Goal: Task Accomplishment & Management: Manage account settings

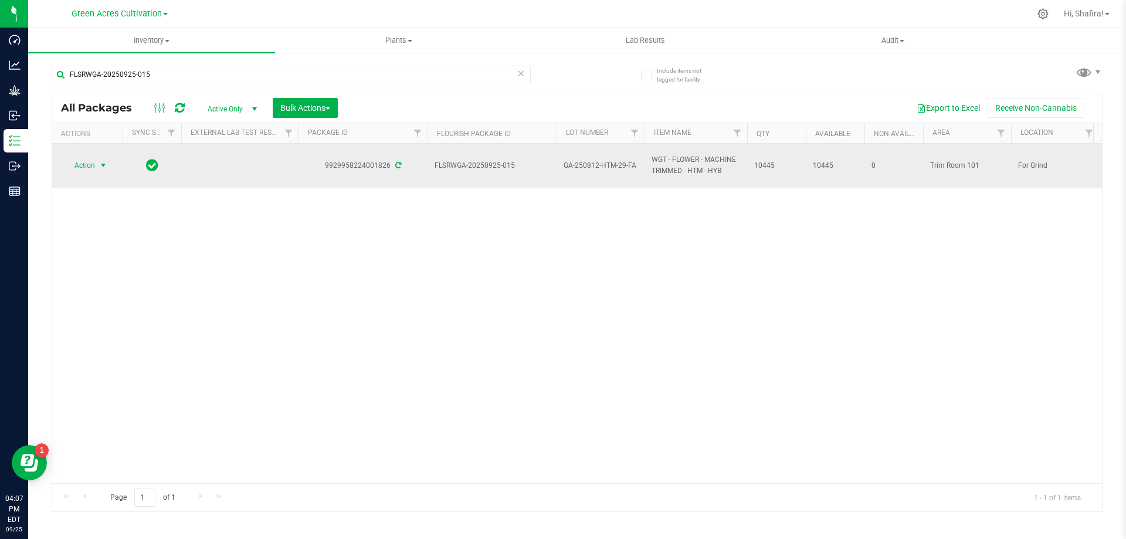
click at [97, 167] on span "select" at bounding box center [103, 165] width 15 height 16
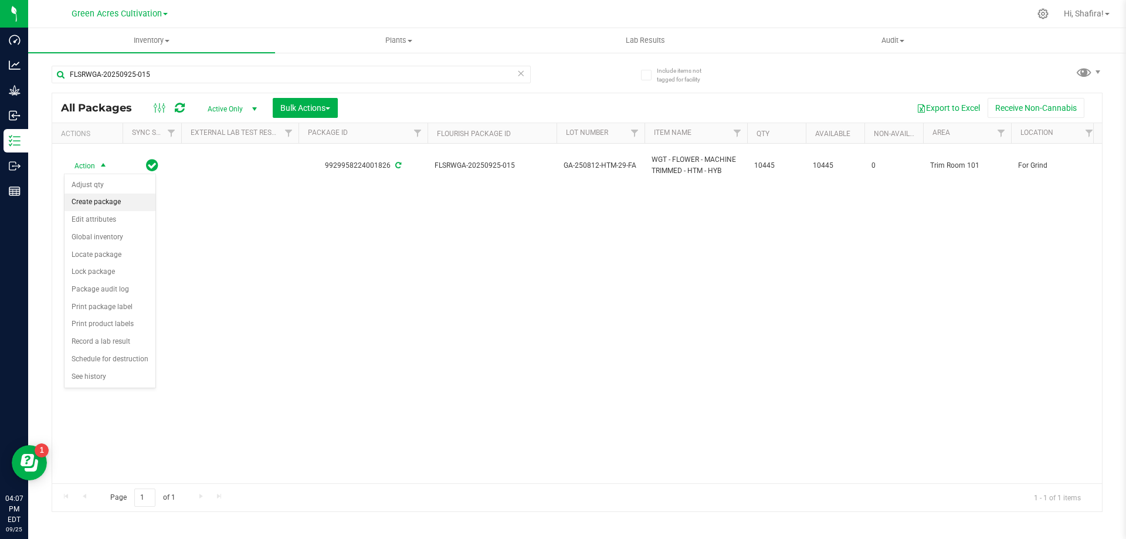
click at [96, 201] on li "Create package" at bounding box center [110, 203] width 91 height 18
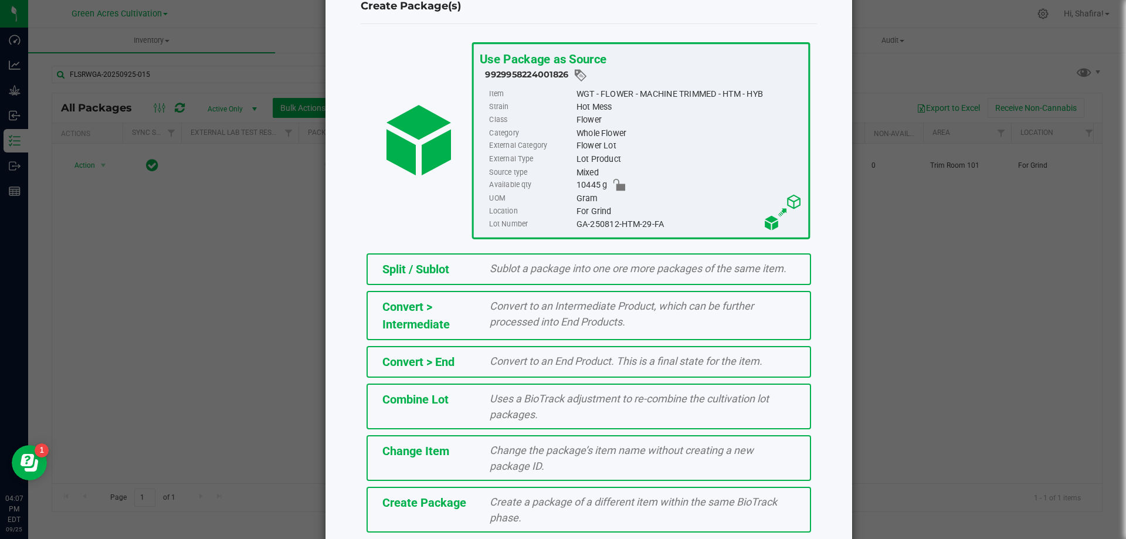
scroll to position [84, 0]
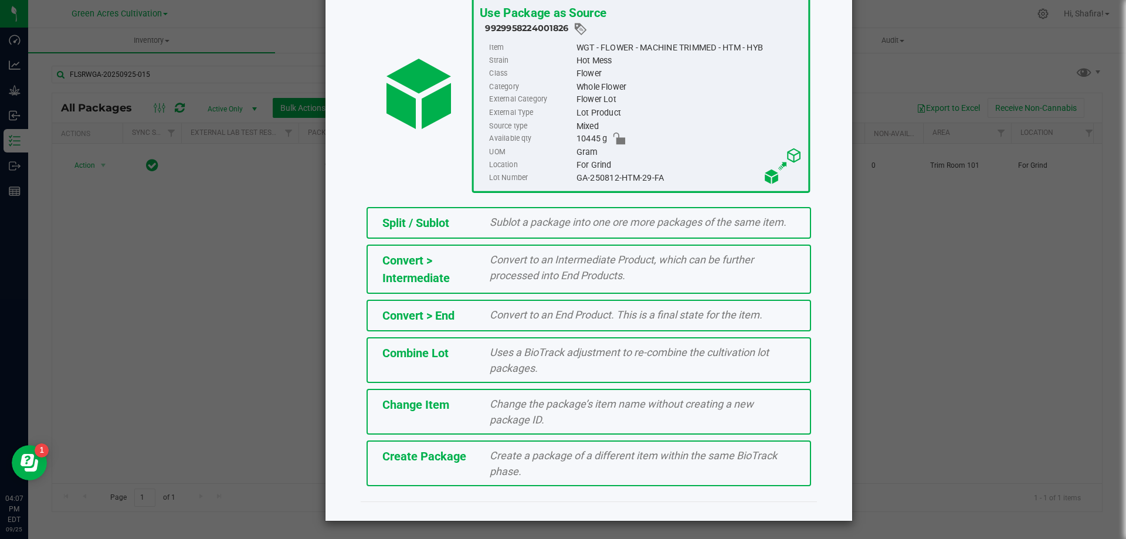
click at [527, 465] on div "Create a package of a different item within the same BioTrack phase." at bounding box center [642, 464] width 323 height 32
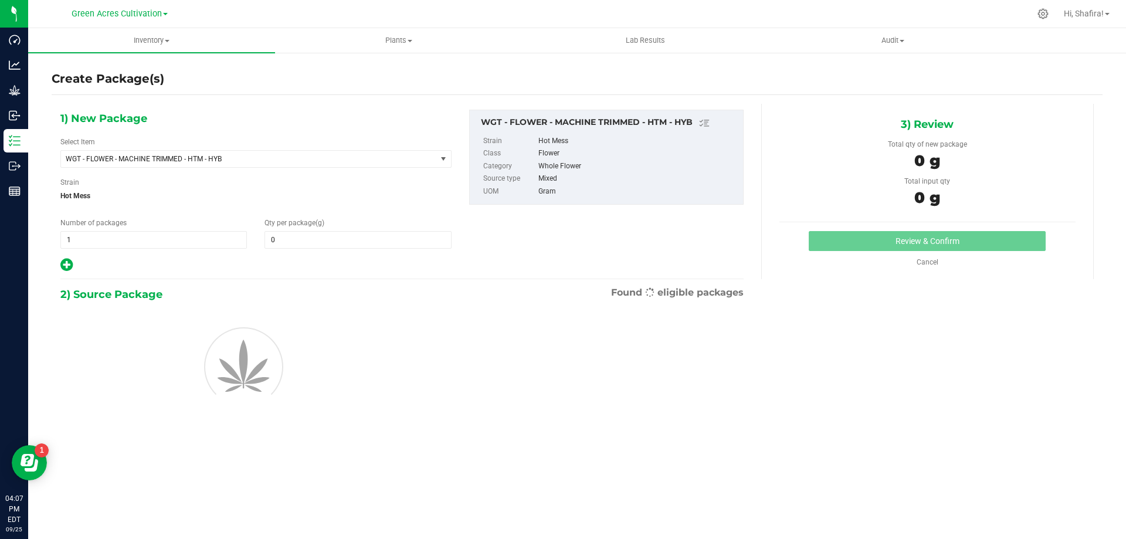
type input "0.0000"
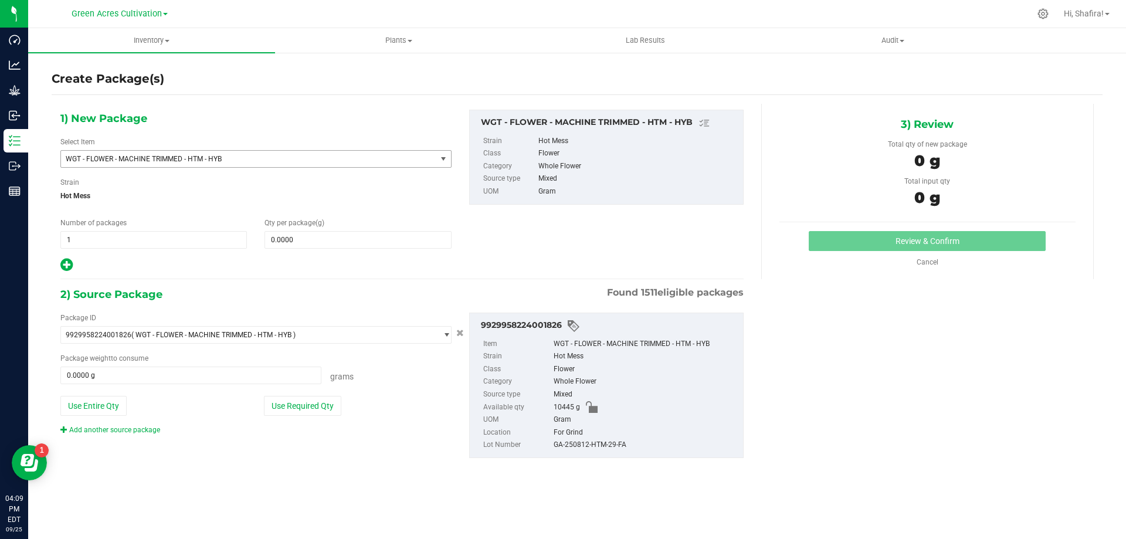
drag, startPoint x: 341, startPoint y: 157, endPoint x: 309, endPoint y: 157, distance: 31.7
click at [339, 158] on span "WGT - FLOWER - MACHINE TRIMMED - HTM - HYB" at bounding box center [241, 159] width 351 height 8
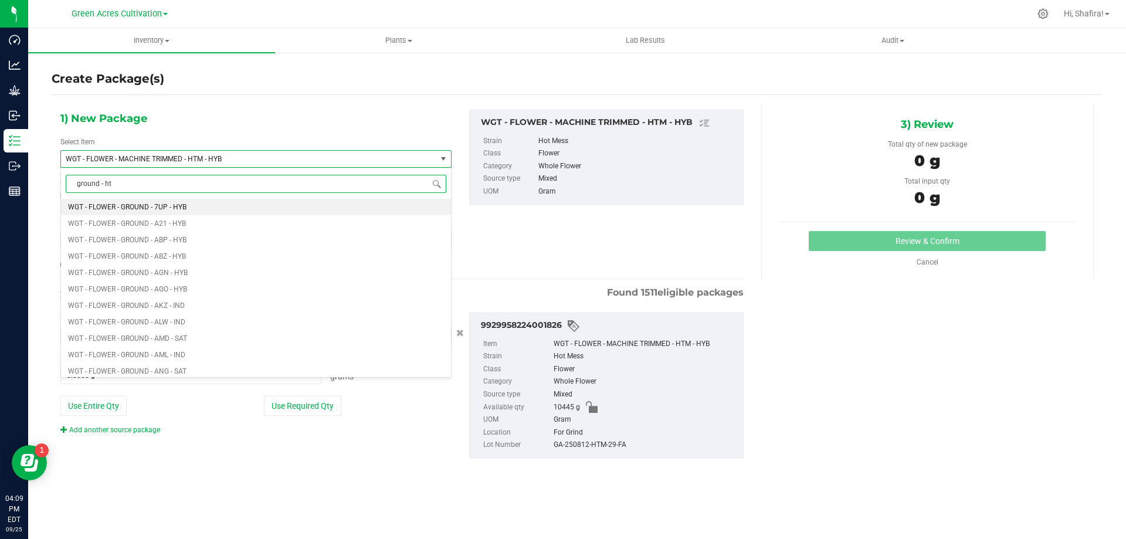
type input "ground - htm"
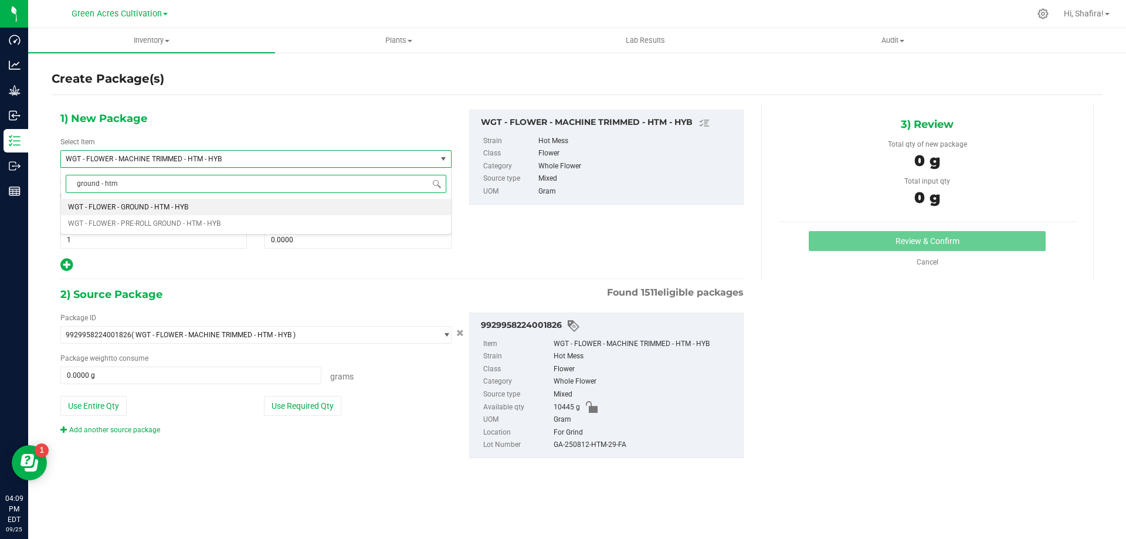
click at [110, 204] on span "WGT - FLOWER - GROUND - HTM - HYB" at bounding box center [128, 207] width 120 height 8
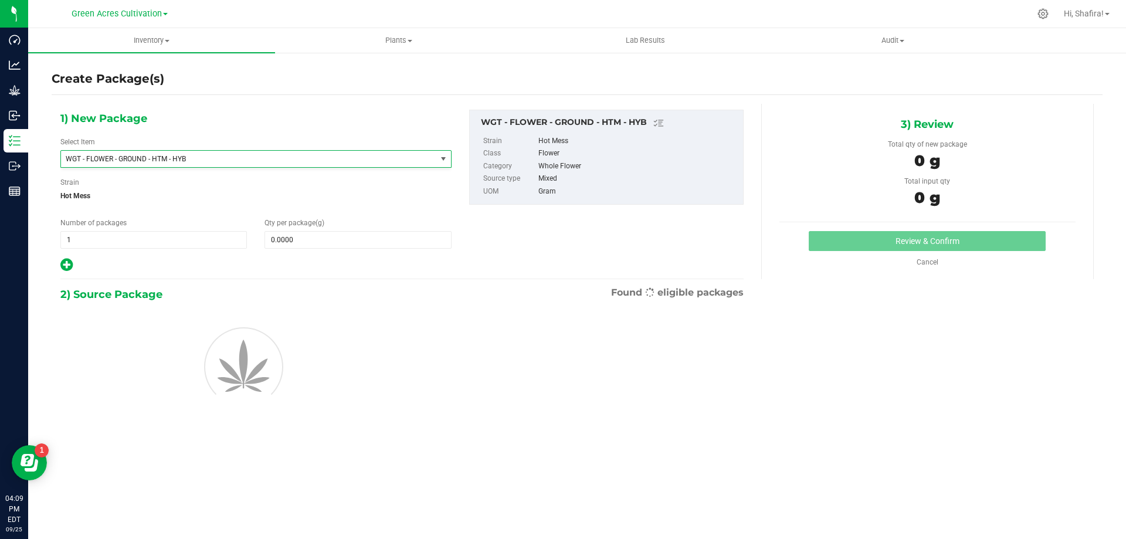
type input "0.0000"
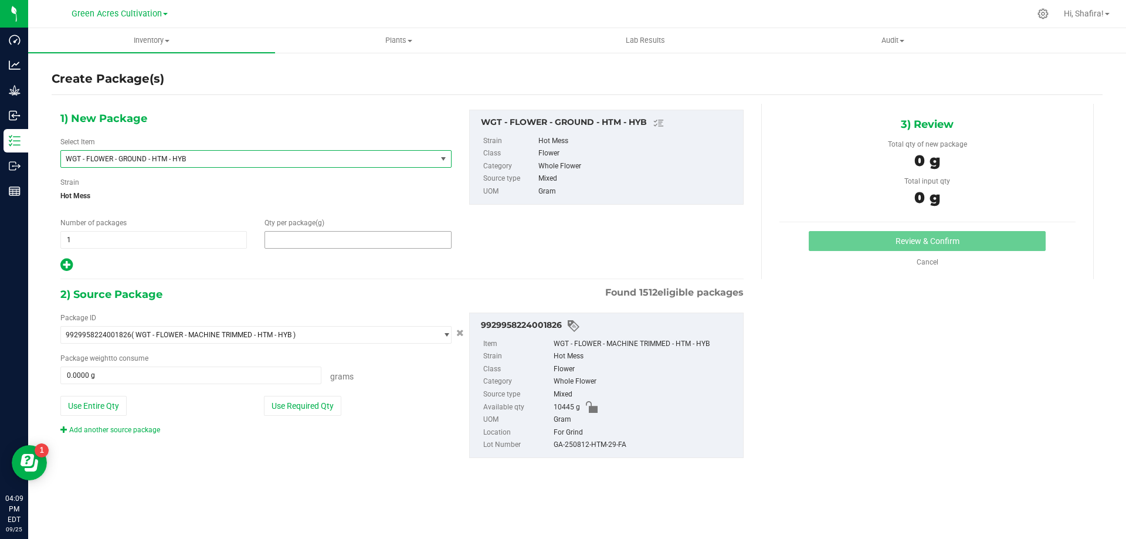
click at [366, 238] on span at bounding box center [358, 240] width 187 height 18
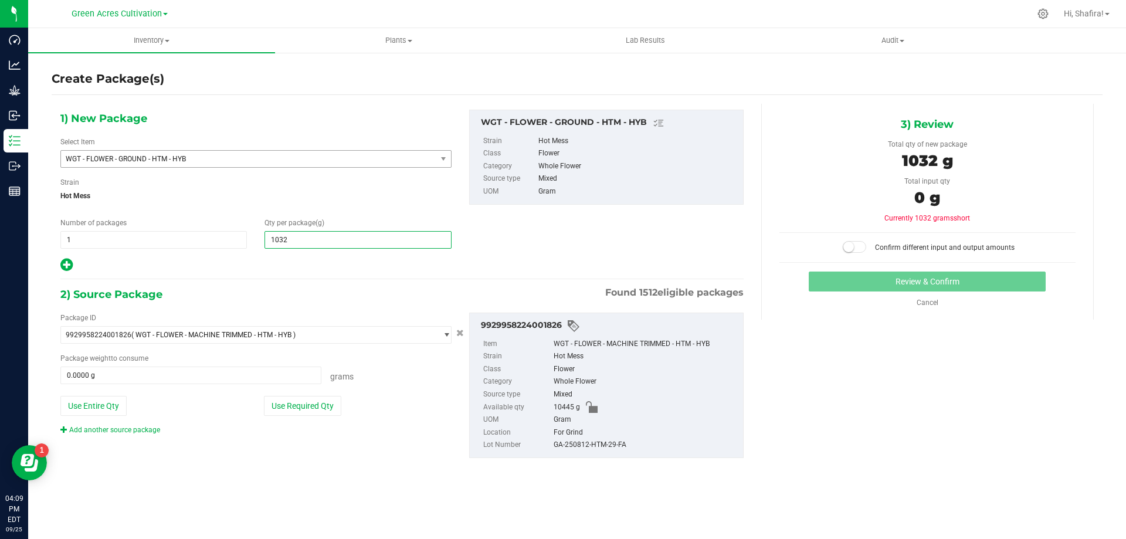
type input "10325"
type input "10,325.0000"
click at [298, 406] on button "Use Required Qty" at bounding box center [302, 406] width 77 height 20
type input "10325.0000 g"
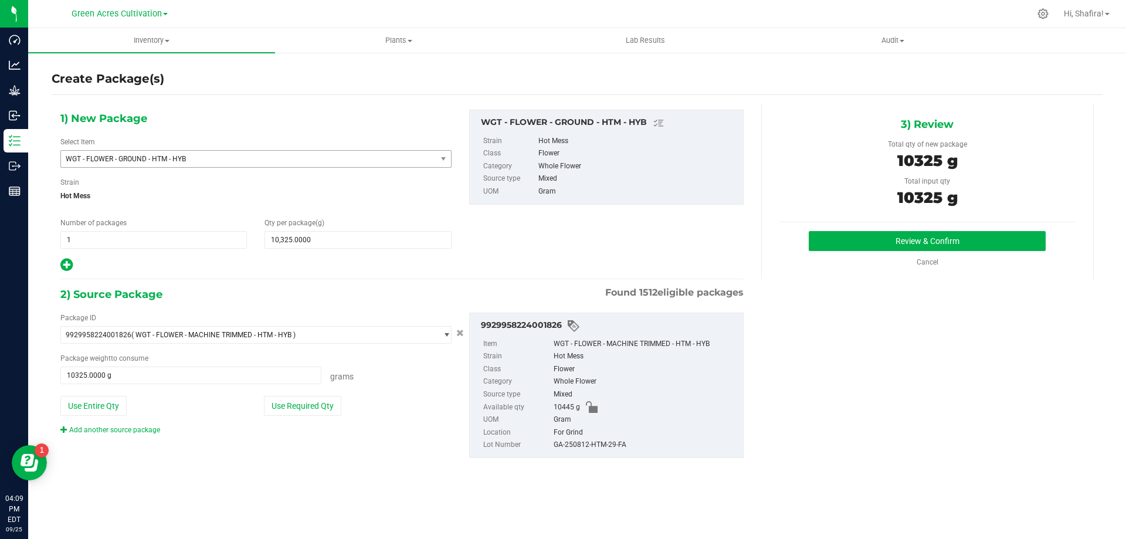
click at [592, 446] on div "GA-250812-HTM-29-FA" at bounding box center [646, 445] width 184 height 13
copy div "GA-250812-HTM-29-FA"
click at [916, 246] on button "Review & Confirm" at bounding box center [927, 241] width 237 height 20
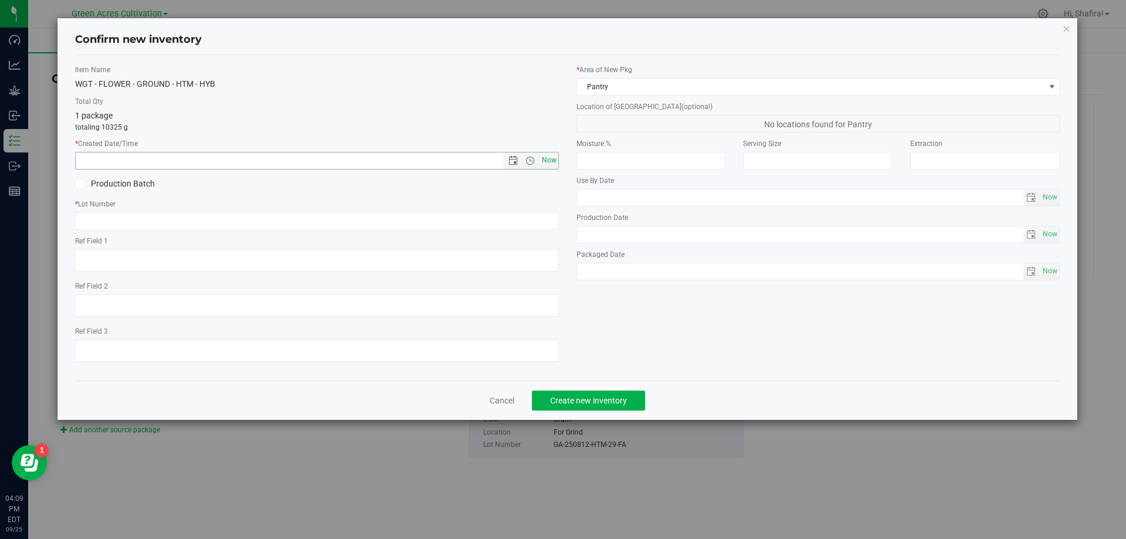
click at [547, 165] on span "Now" at bounding box center [549, 160] width 20 height 17
type input "[DATE] 4:09 PM"
paste input "GA-250812-HTM-29-FA"
type input "GA-250812-HTM-29-GF"
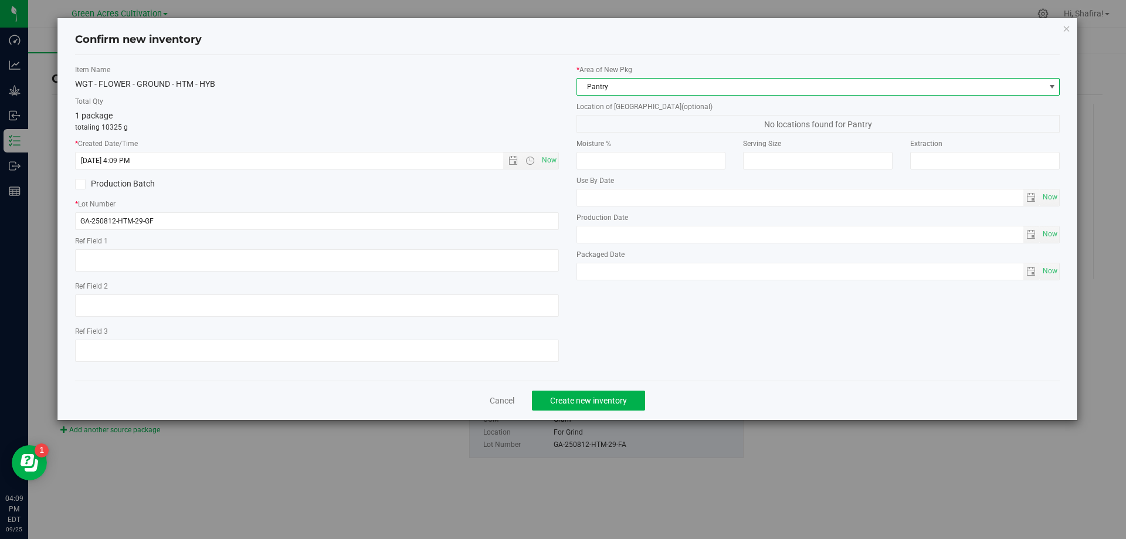
click at [682, 78] on span "Pantry" at bounding box center [819, 87] width 484 height 18
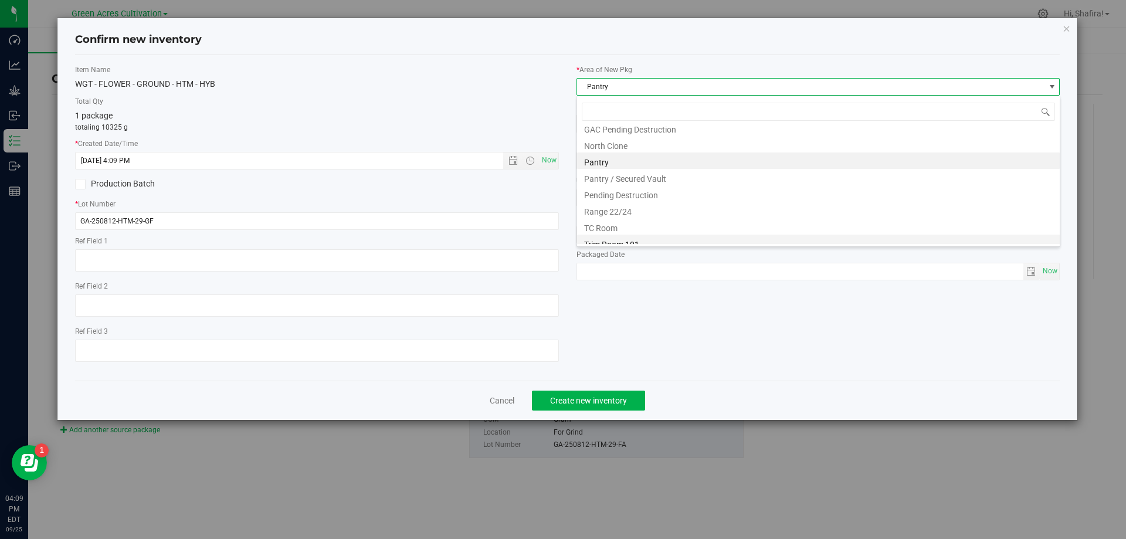
scroll to position [178, 0]
click at [648, 236] on li "Trim Room 101" at bounding box center [818, 236] width 483 height 16
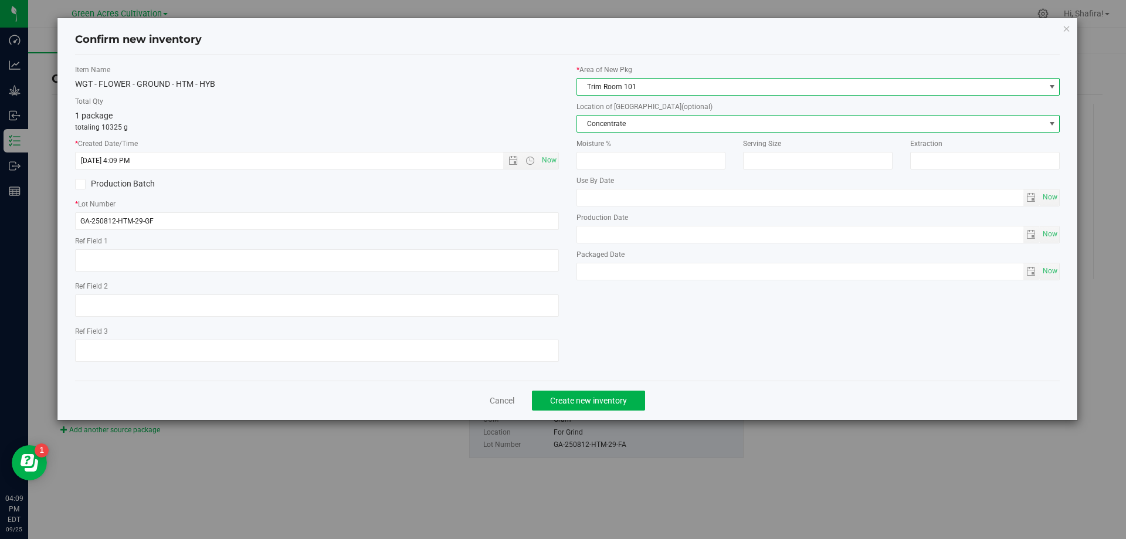
click at [659, 126] on span "Concentrate" at bounding box center [811, 124] width 468 height 16
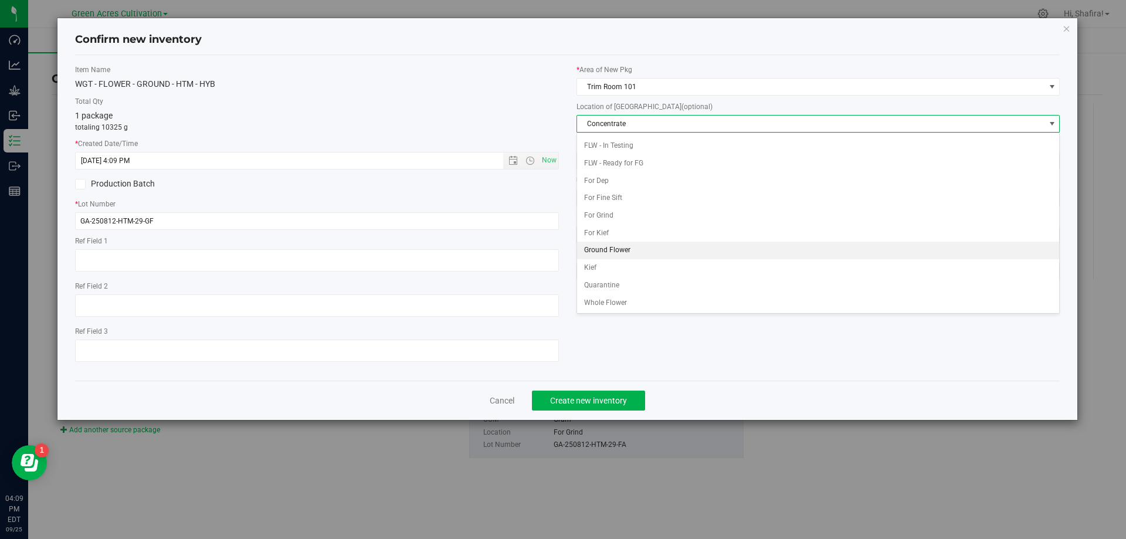
scroll to position [120, 0]
click at [621, 248] on li "Ground Flower" at bounding box center [818, 250] width 483 height 18
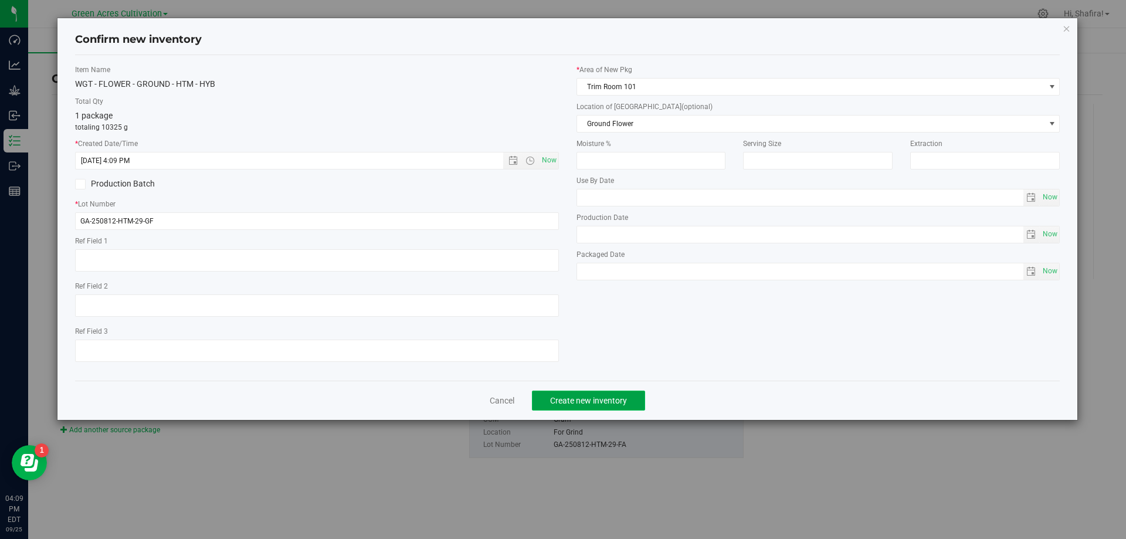
click at [593, 401] on span "Create new inventory" at bounding box center [588, 400] width 77 height 9
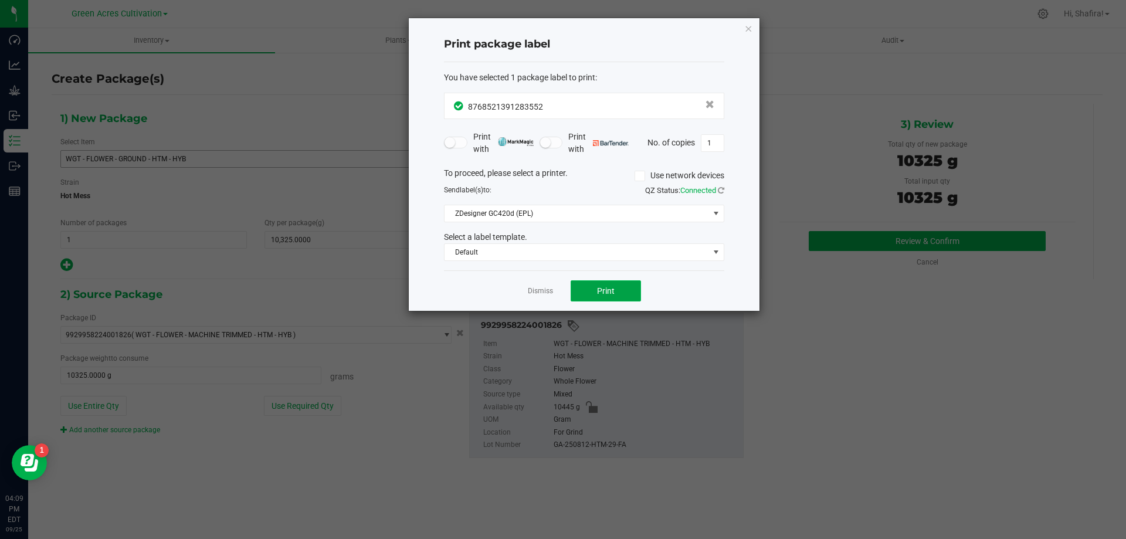
click at [621, 292] on button "Print" at bounding box center [606, 290] width 70 height 21
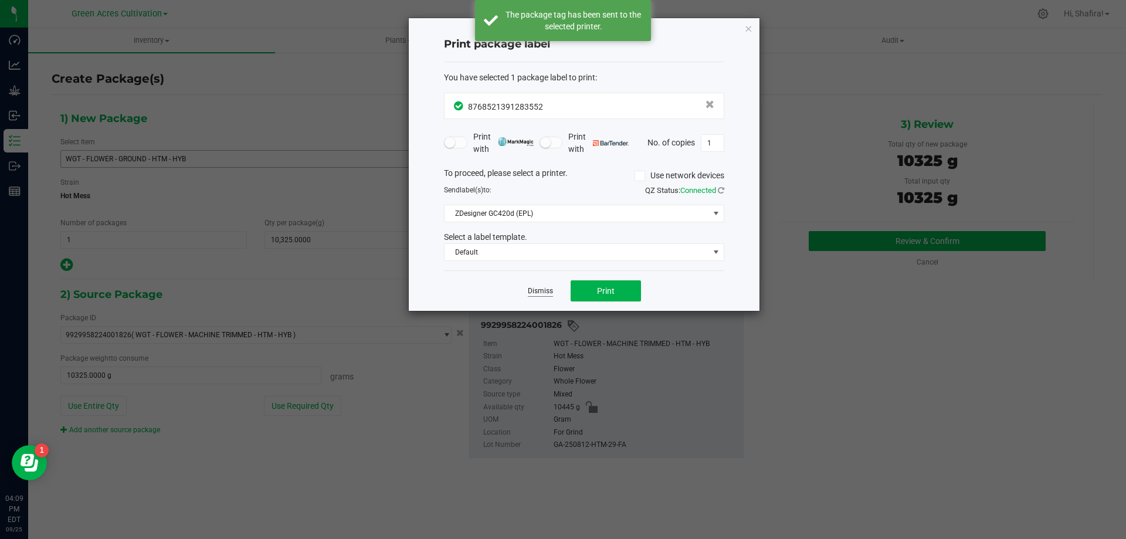
click at [533, 290] on link "Dismiss" at bounding box center [540, 291] width 25 height 10
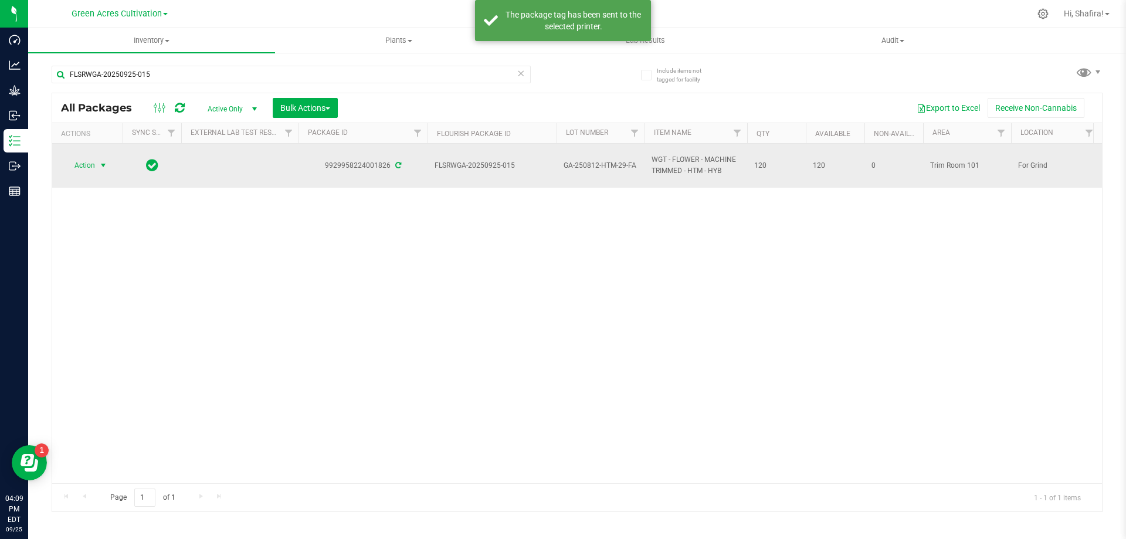
click at [84, 171] on span "Action" at bounding box center [80, 165] width 32 height 16
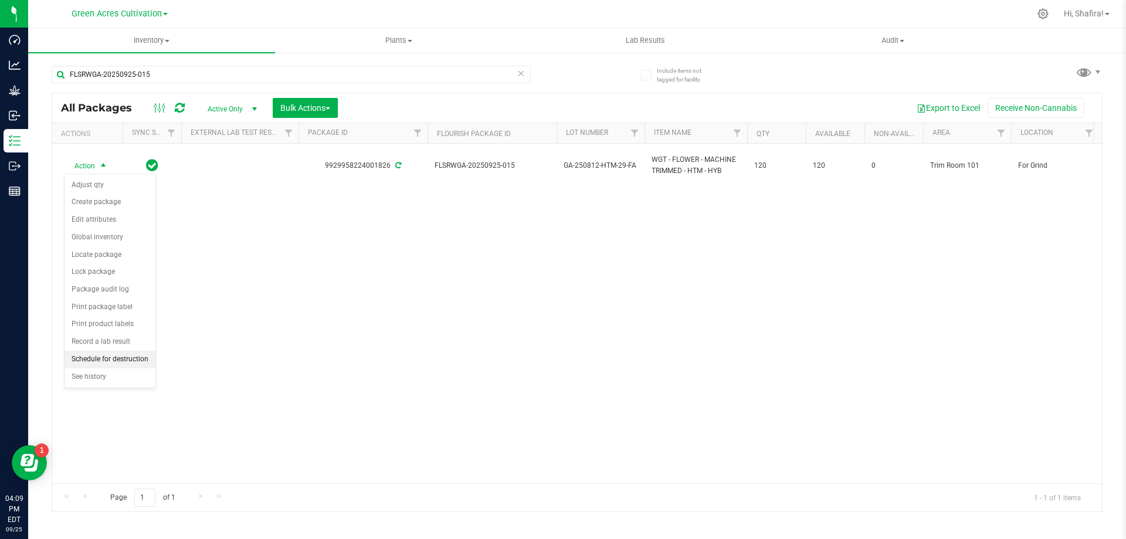
click at [117, 361] on li "Schedule for destruction" at bounding box center [110, 360] width 91 height 18
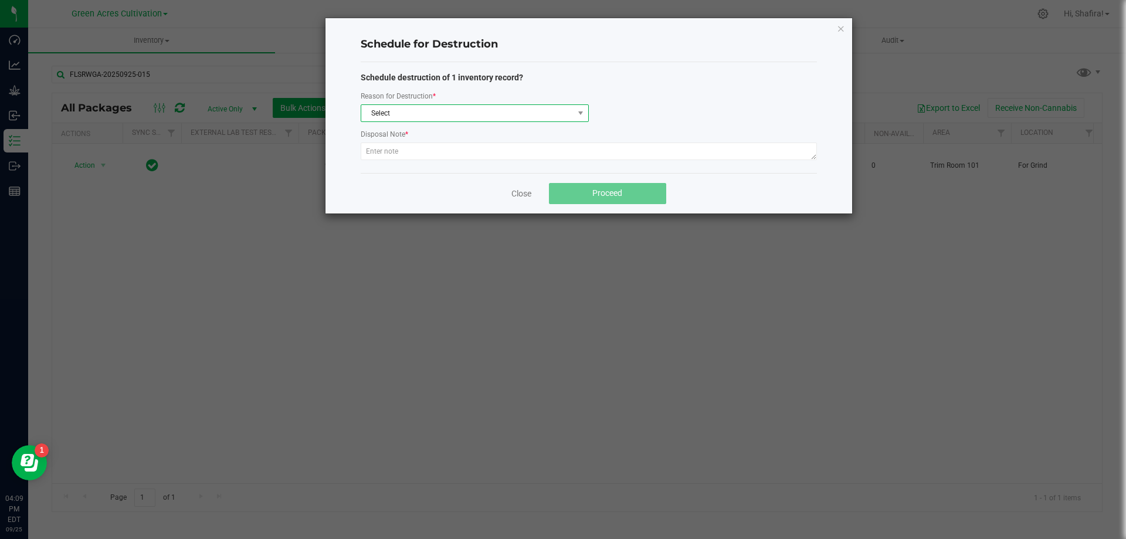
click at [491, 113] on span "Select" at bounding box center [467, 113] width 212 height 16
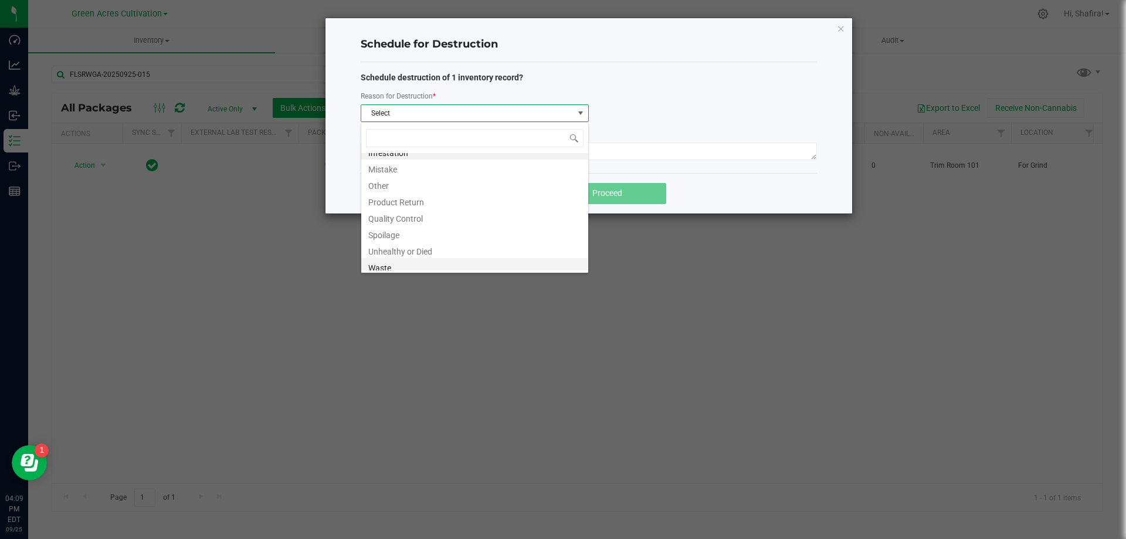
scroll to position [14, 0]
click at [460, 262] on li "Waste" at bounding box center [474, 262] width 227 height 16
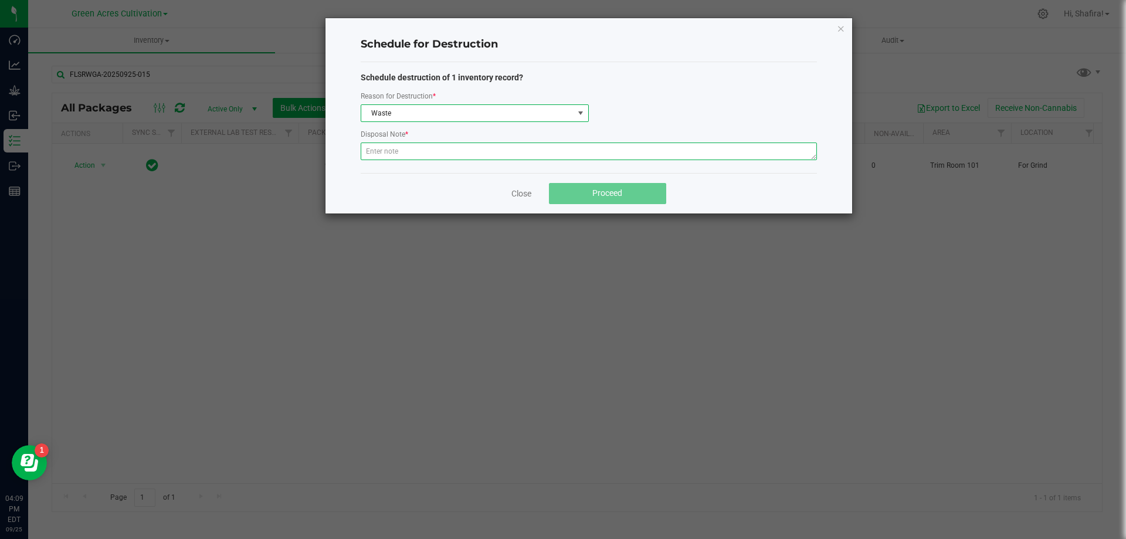
click at [453, 150] on textarea at bounding box center [589, 152] width 456 height 18
type textarea "POST GRINDER WASTE"
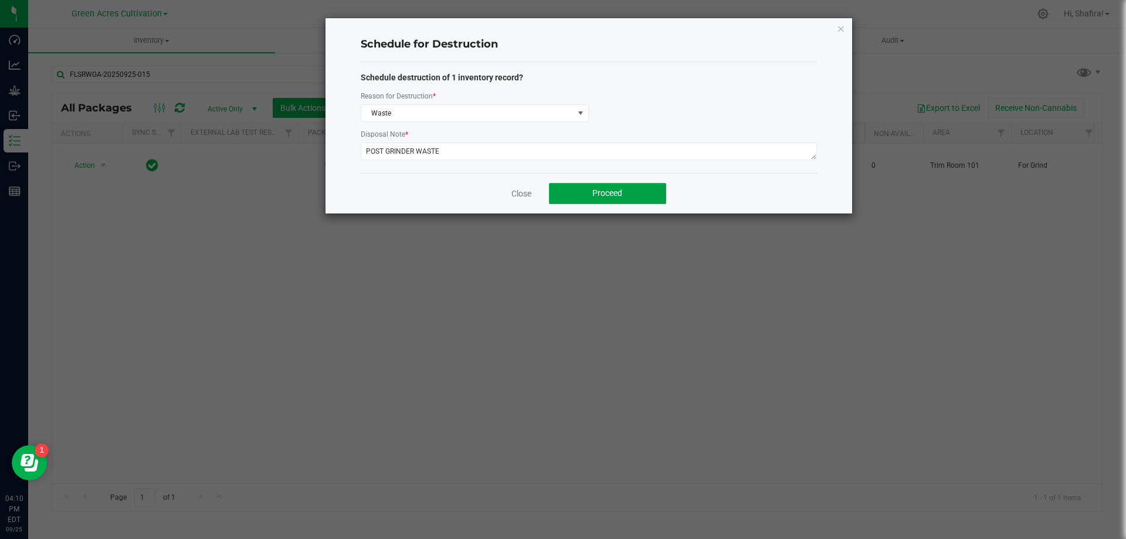
click at [638, 186] on button "Proceed" at bounding box center [607, 193] width 117 height 21
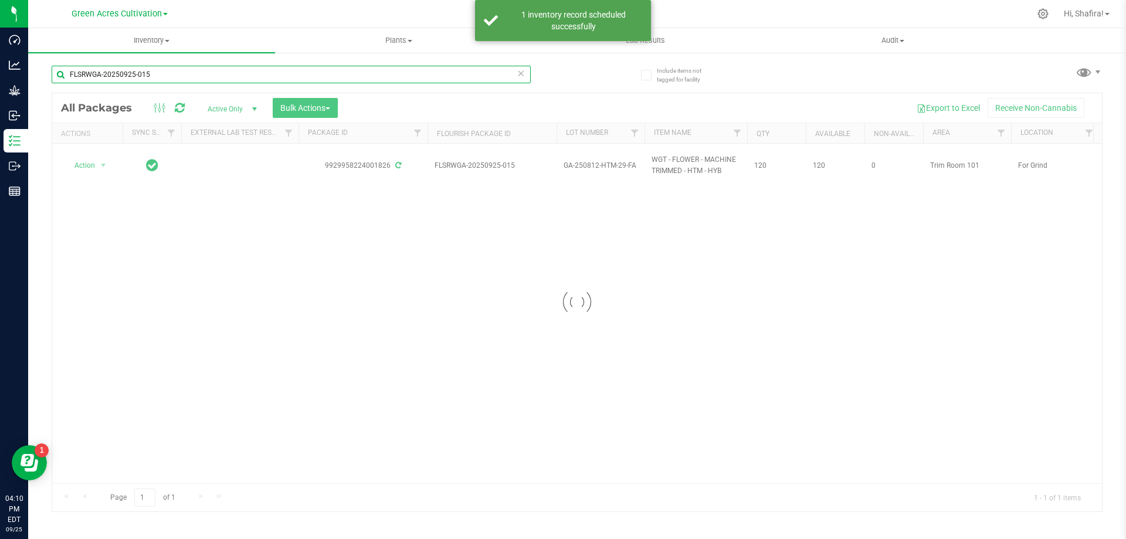
click at [166, 79] on input "FLSRWGA-20250925-015" at bounding box center [291, 75] width 479 height 18
